Goal: Task Accomplishment & Management: Manage account settings

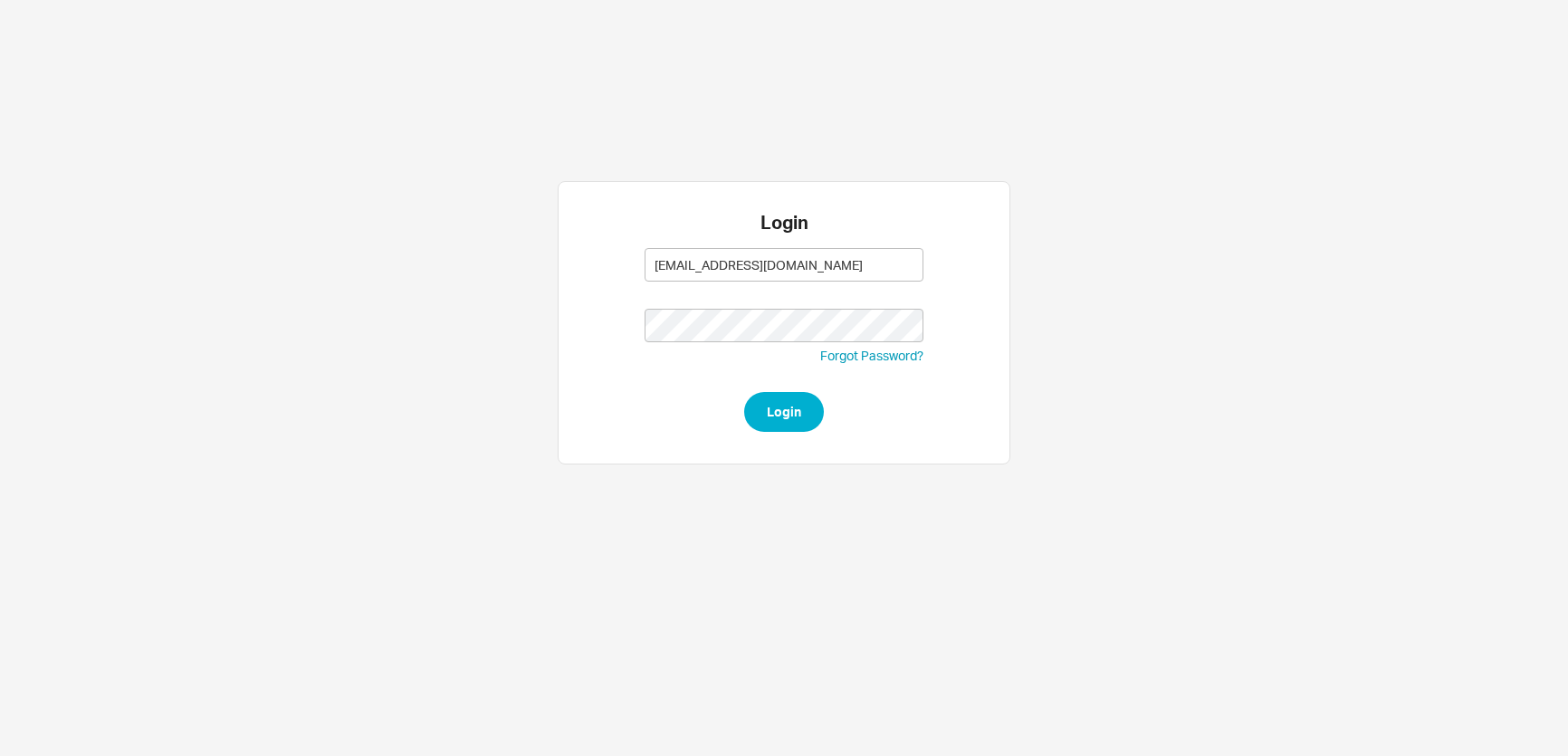
click at [771, 410] on button "Login" at bounding box center [784, 412] width 79 height 40
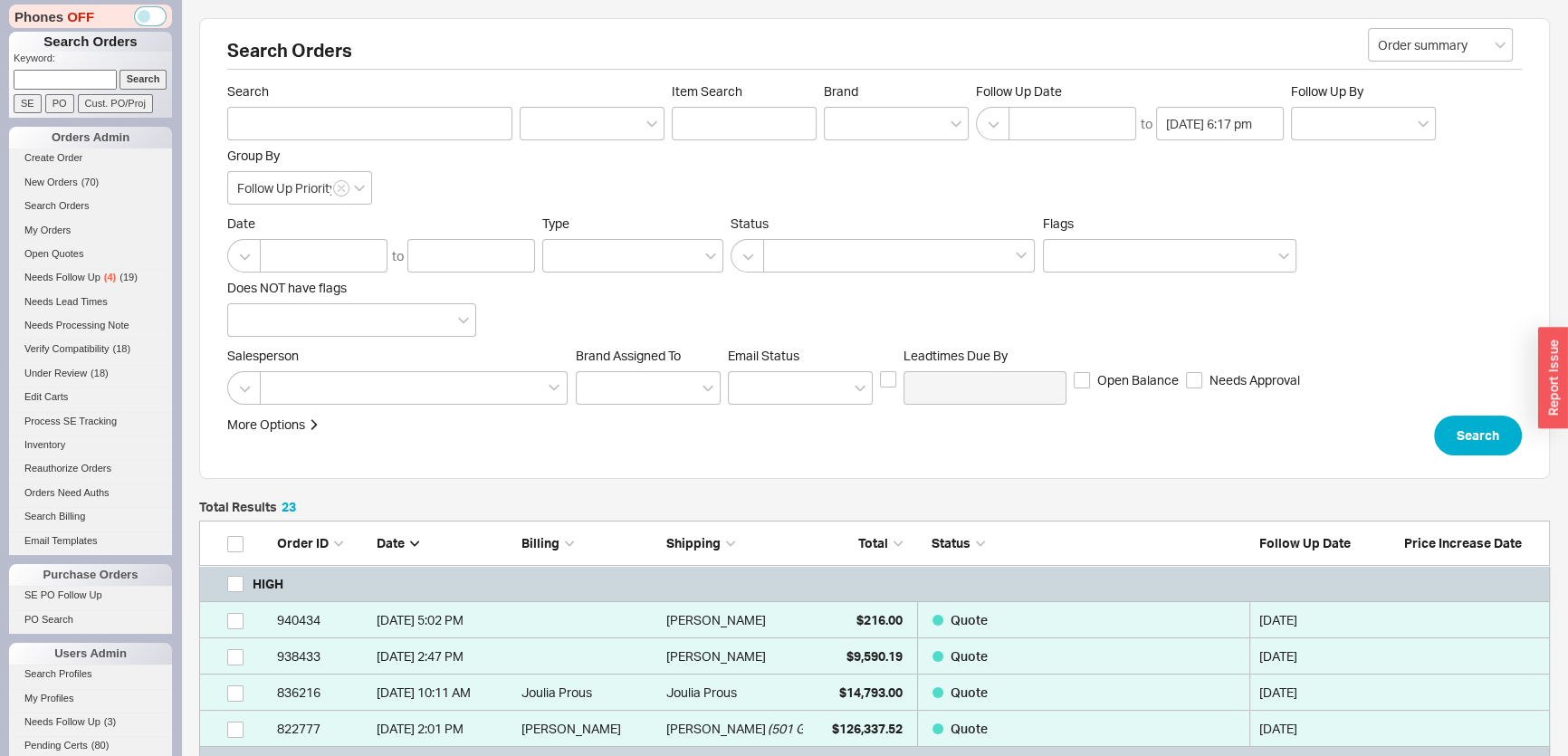
scroll to position [974, 1338]
click at [61, 79] on input at bounding box center [65, 79] width 103 height 19
paste input "924877"
type input "924877"
click at [125, 77] on input "Search" at bounding box center [143, 79] width 48 height 19
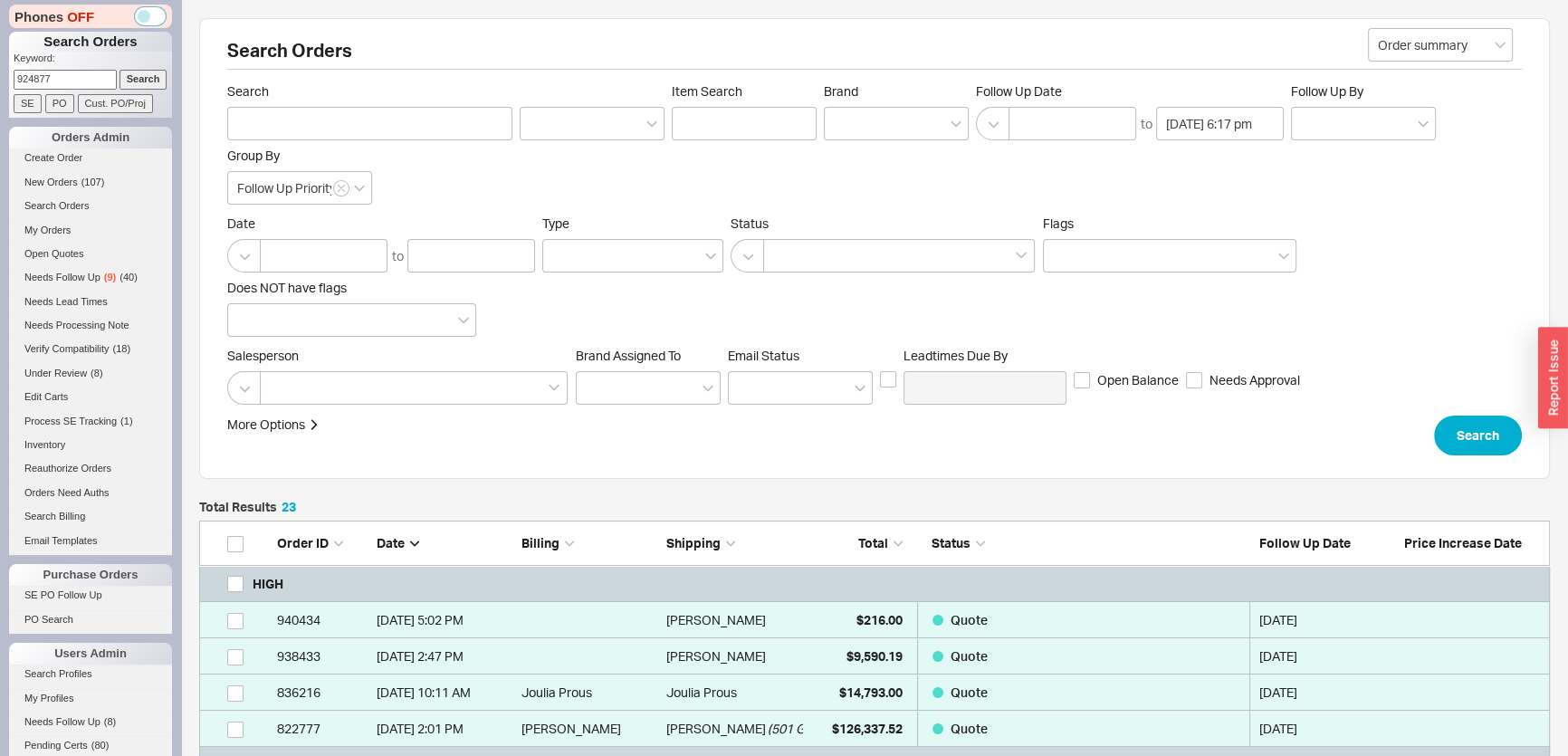
type input "924877"
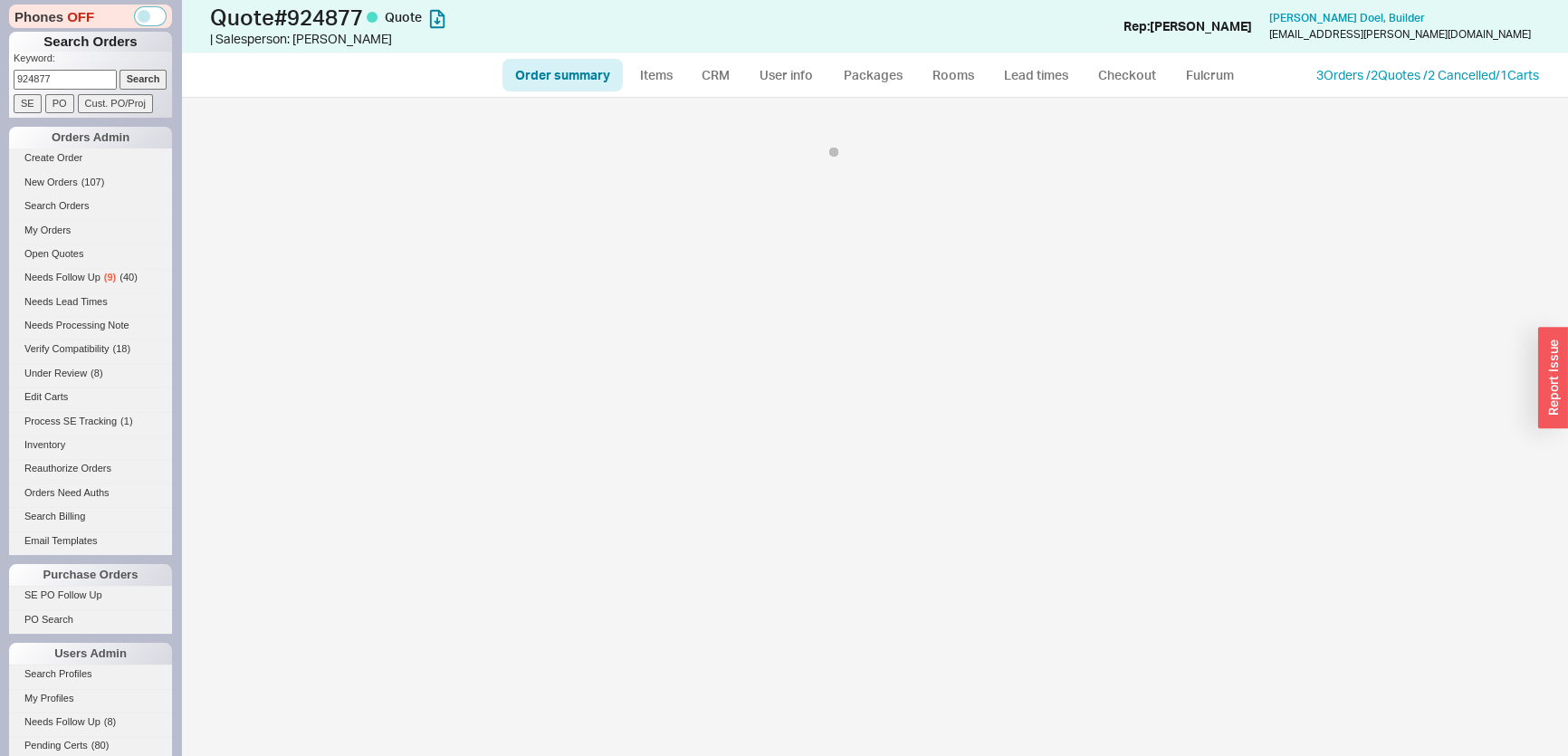
select select "*"
select select "LOW"
select select "3"
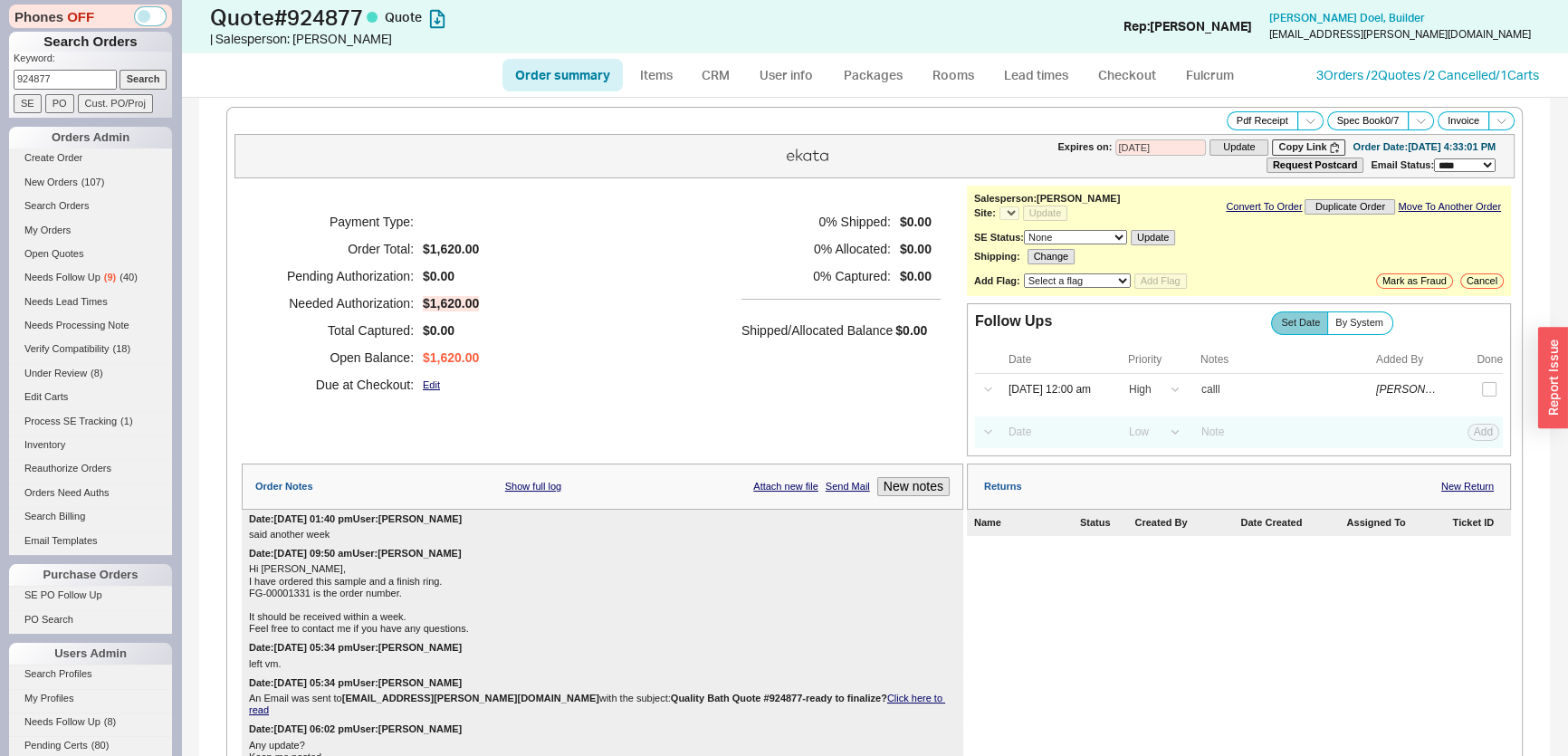
select select "*"
click at [925, 480] on button "New notes" at bounding box center [913, 487] width 73 height 19
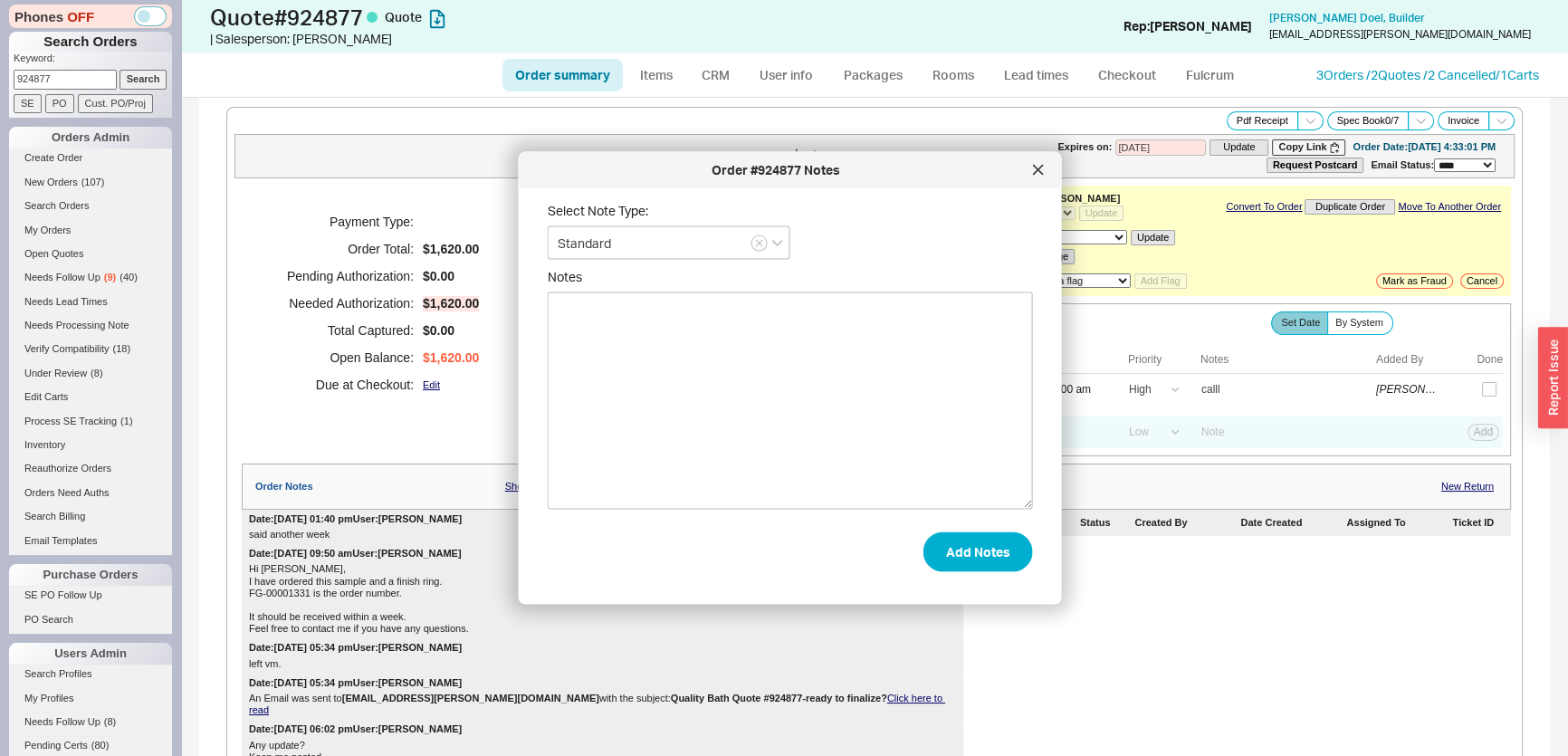
click at [878, 467] on textarea "Notes" at bounding box center [790, 401] width 485 height 217
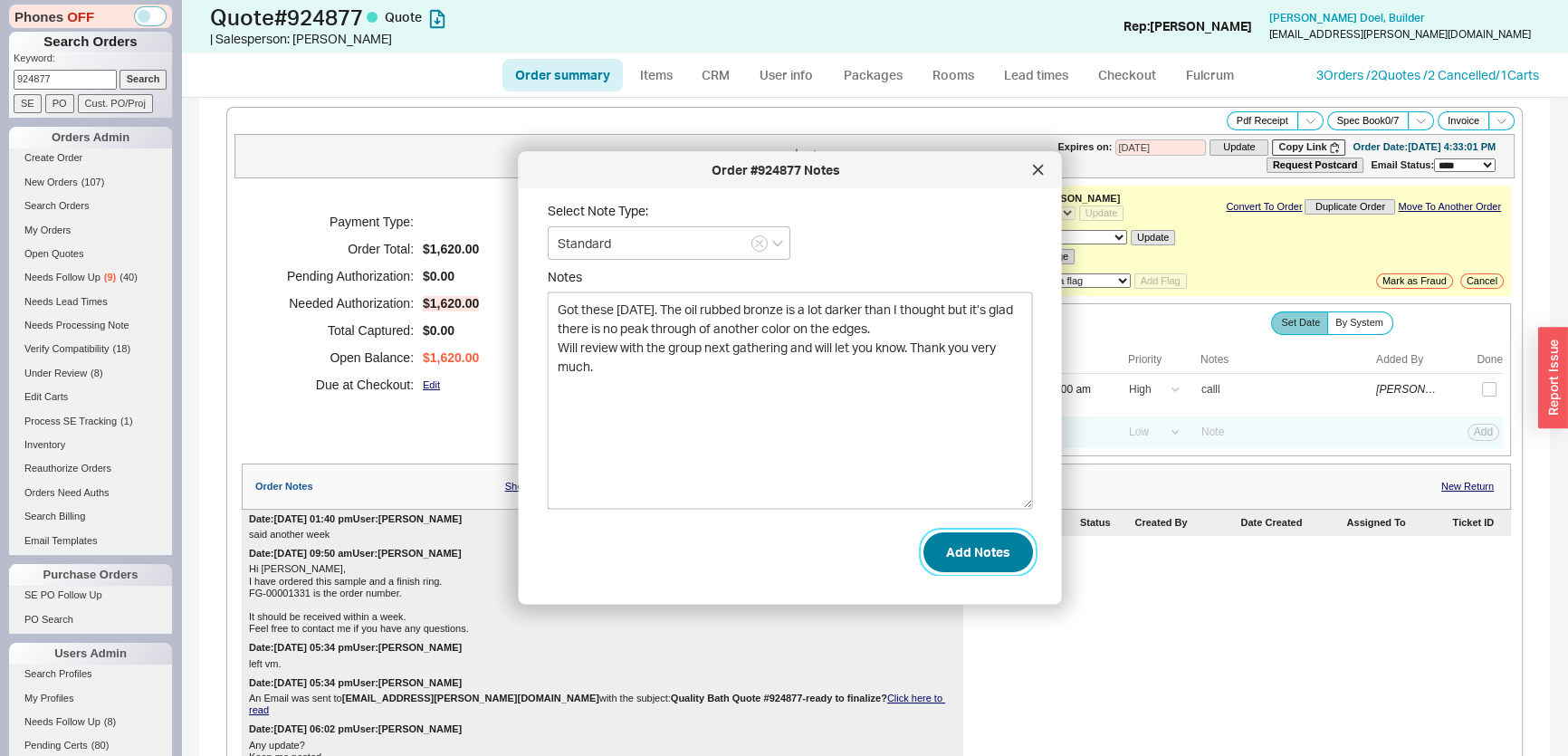
type textarea "Got these today. The oil rubbed bronze is a lot darker than I thought but it’s …"
click at [985, 543] on button "Add Notes" at bounding box center [978, 551] width 110 height 40
